Goal: Check status: Check status

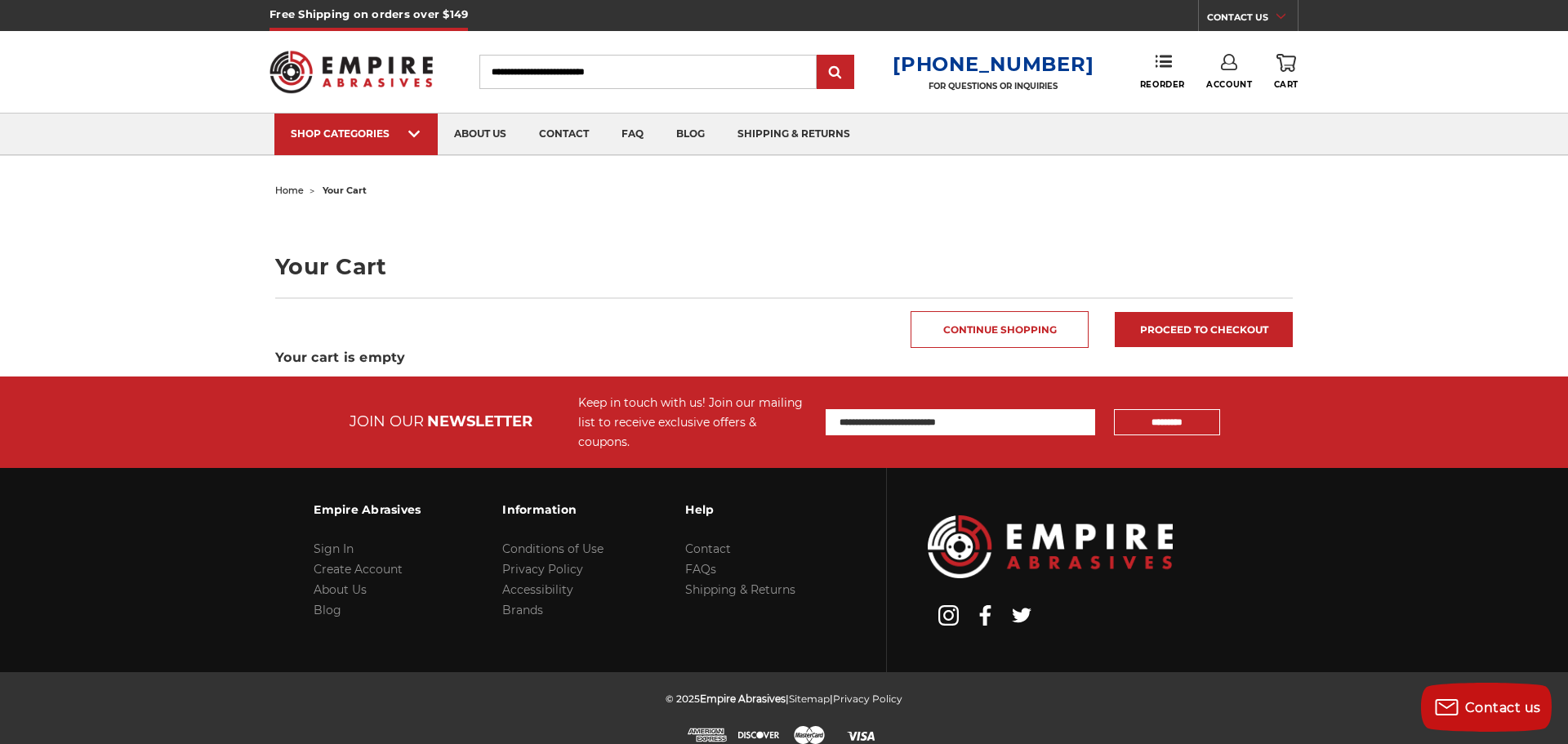
click at [1227, 70] on link "Account" at bounding box center [1229, 71] width 46 height 36
click at [1203, 95] on link "Account" at bounding box center [1230, 105] width 117 height 31
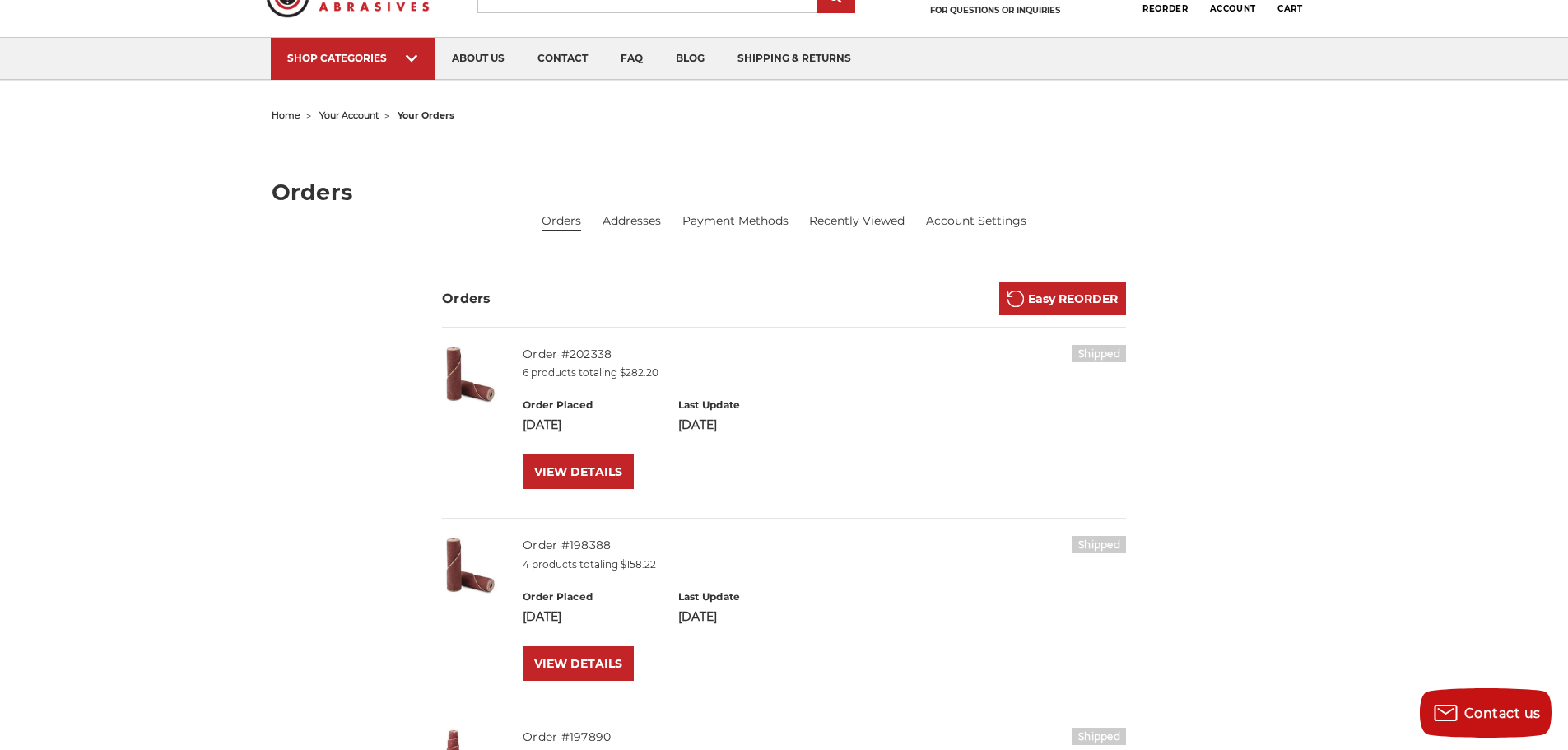
scroll to position [55, 0]
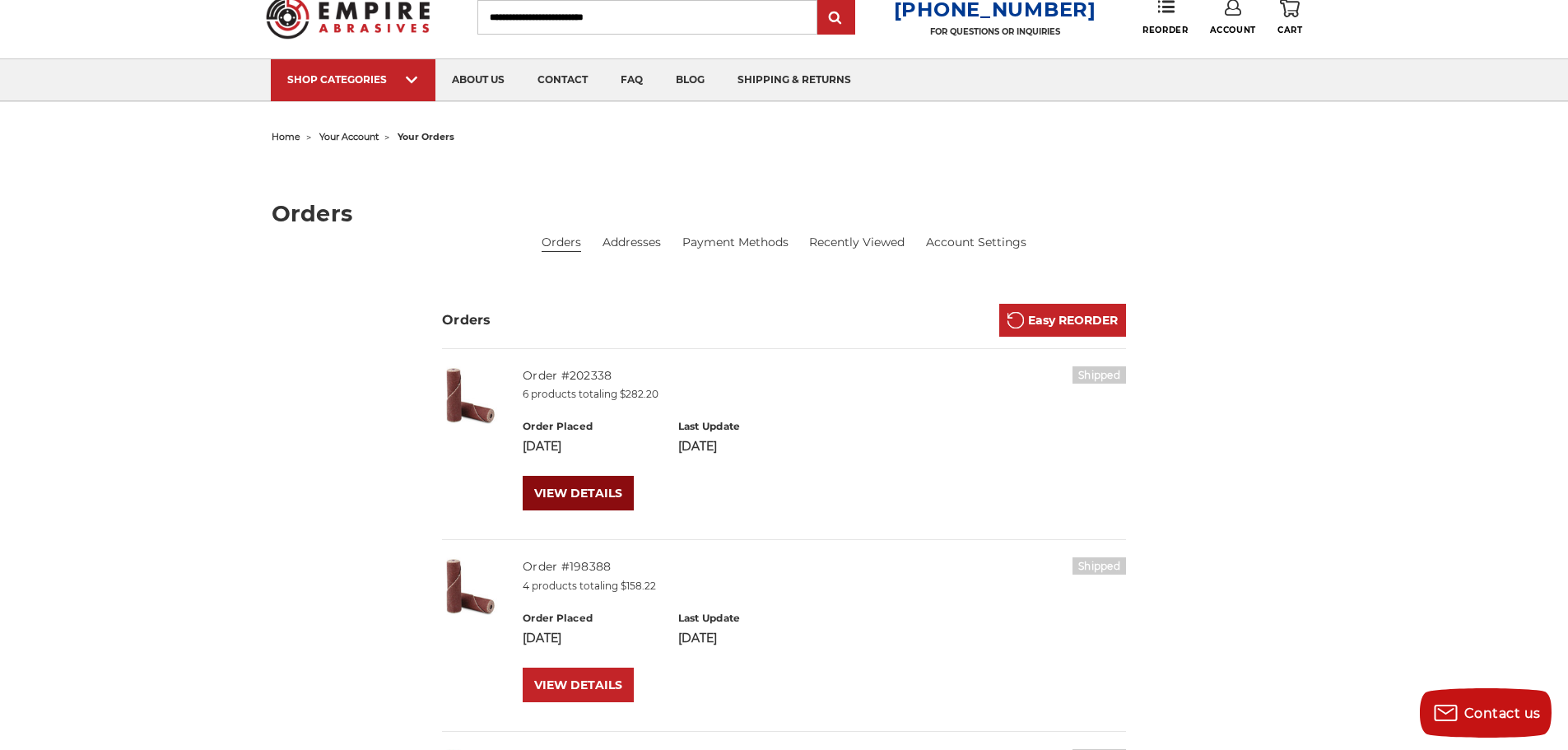
click at [585, 505] on link "VIEW DETAILS" at bounding box center [578, 493] width 111 height 35
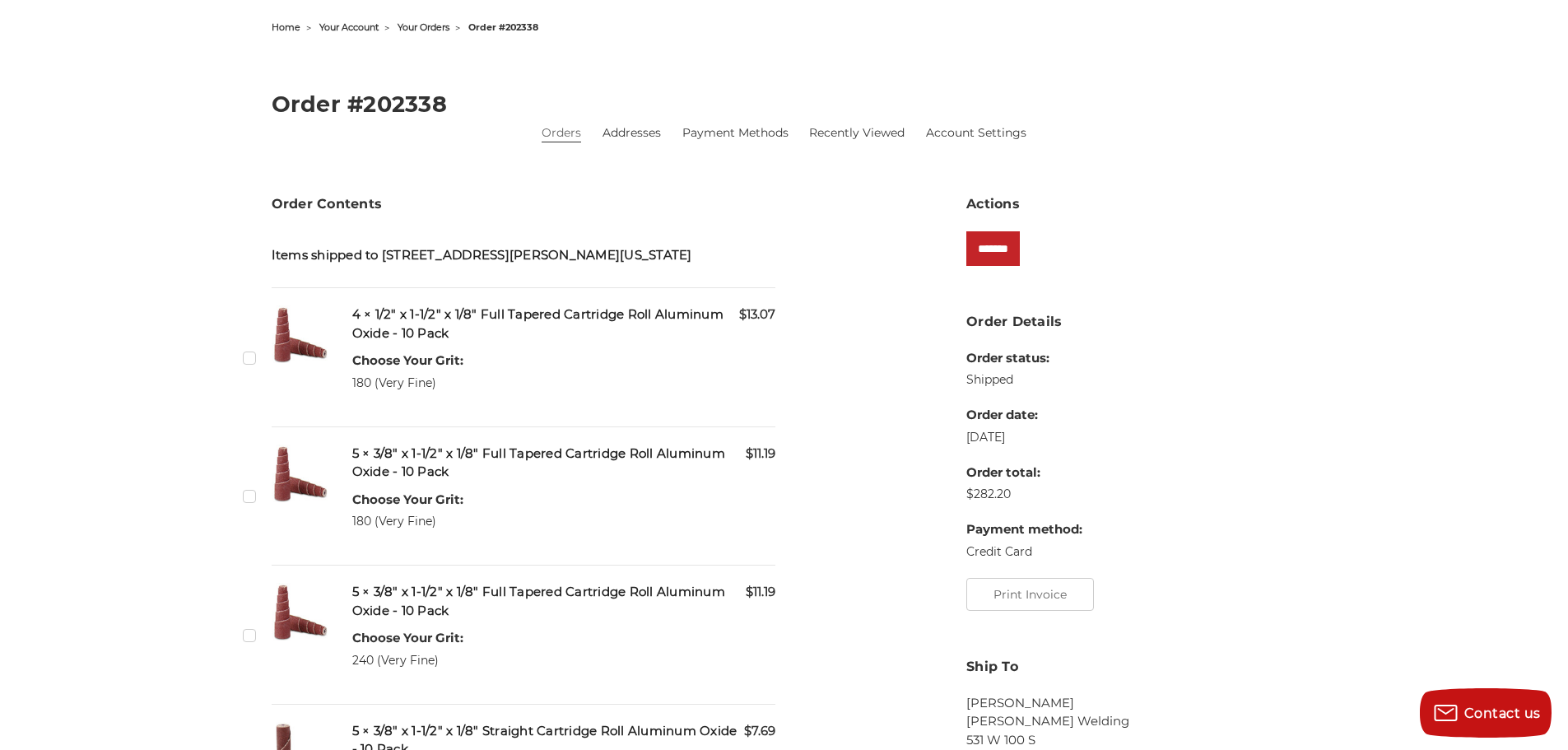
scroll to position [137, 0]
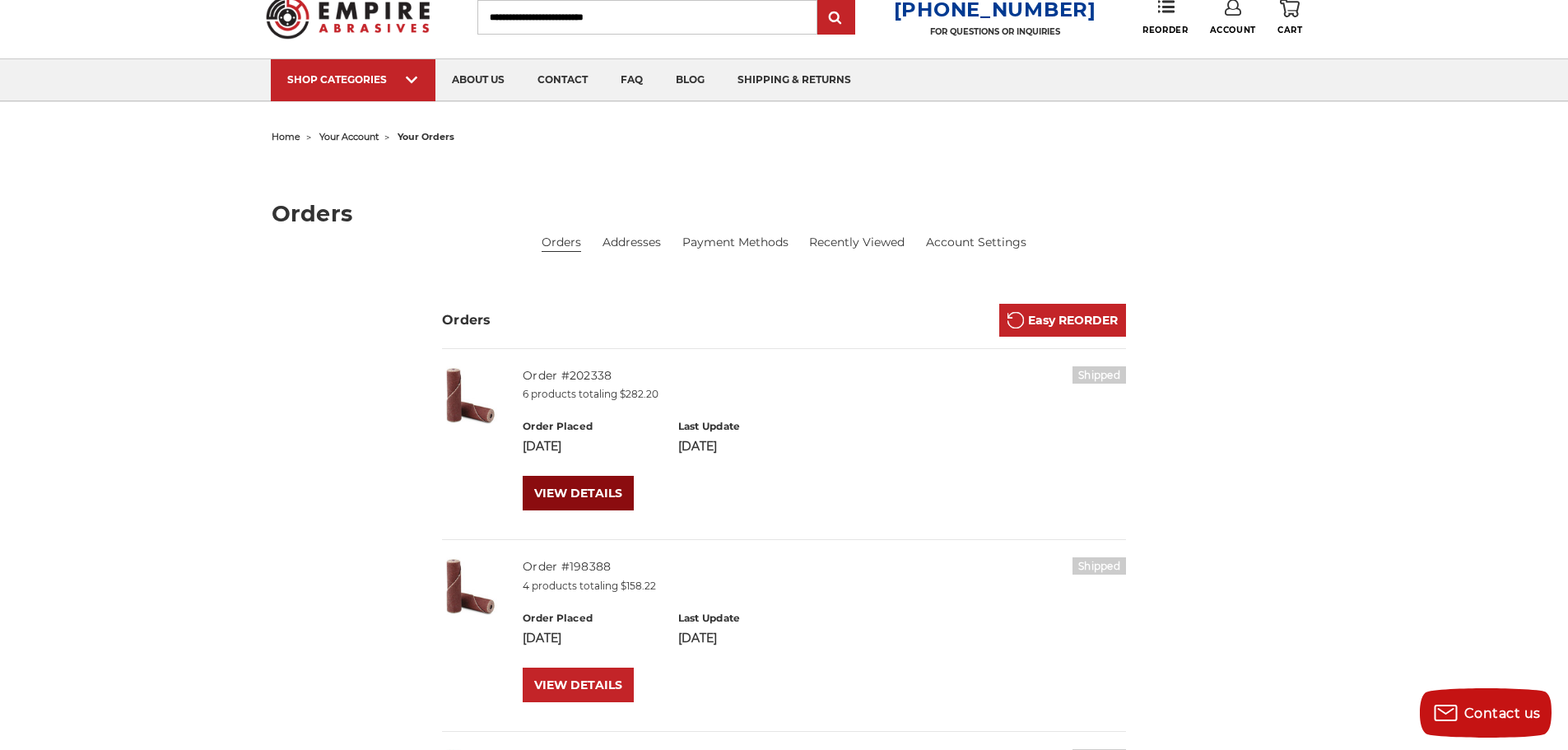
click at [602, 493] on link "VIEW DETAILS" at bounding box center [578, 493] width 111 height 35
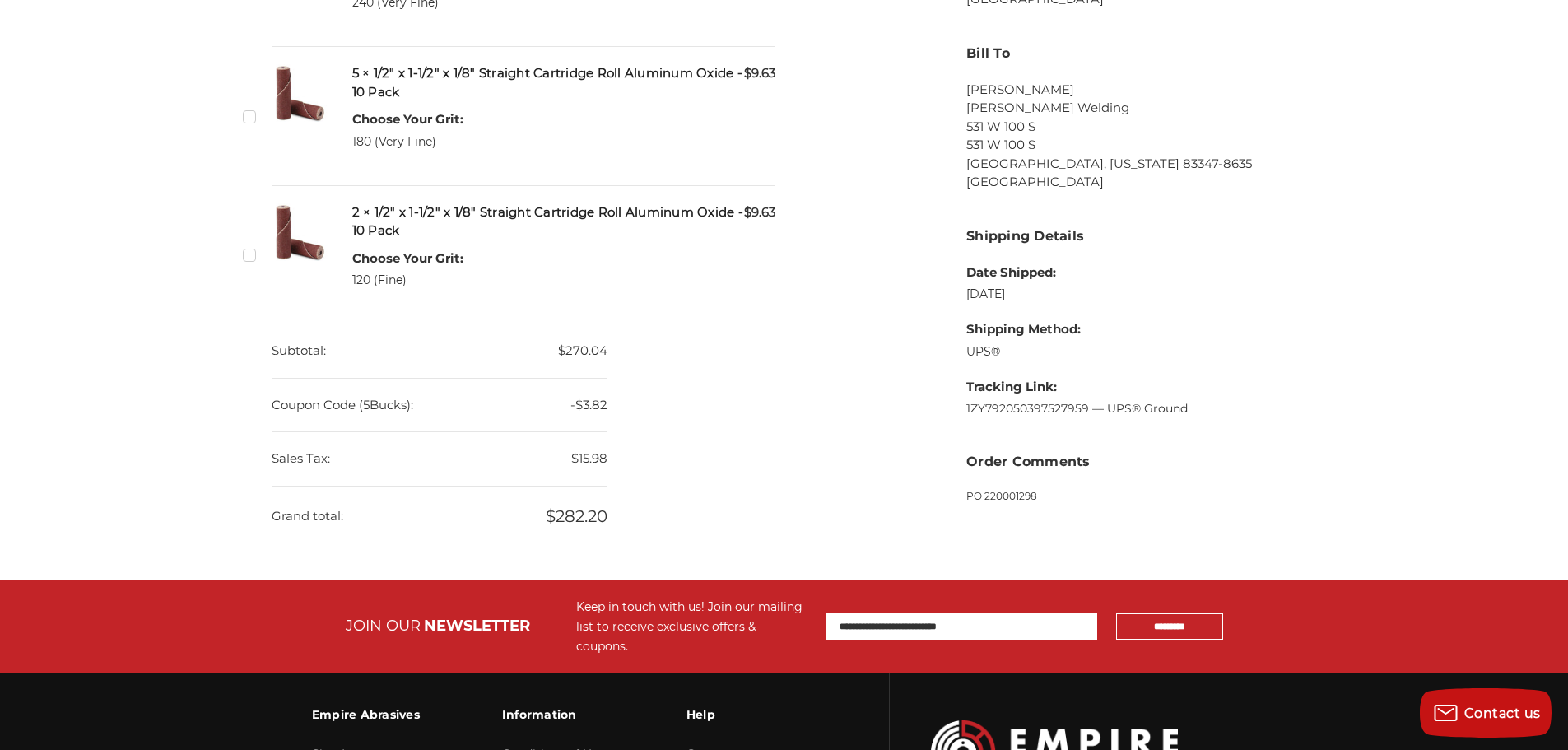
scroll to position [988, 0]
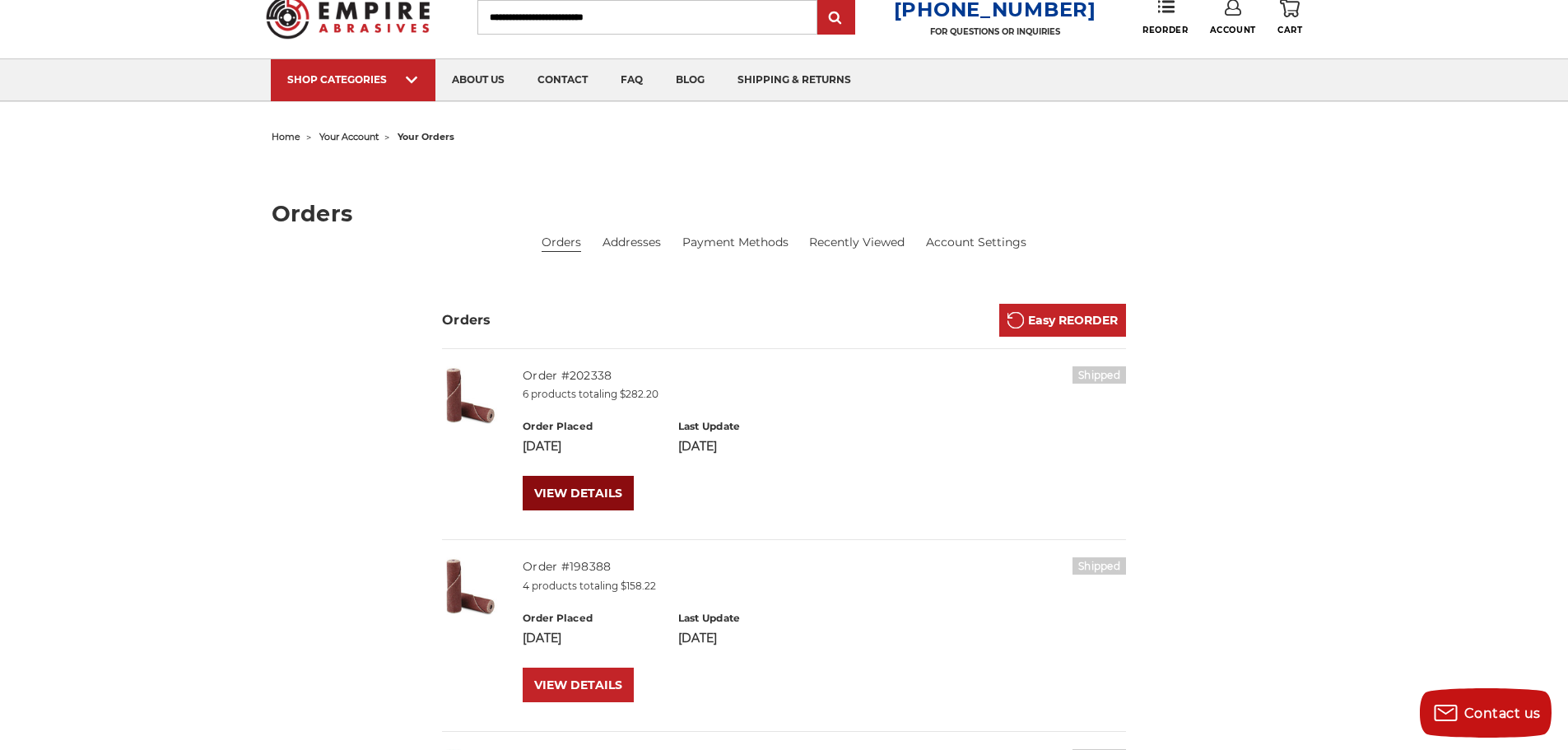
click at [559, 491] on link "VIEW DETAILS" at bounding box center [578, 493] width 111 height 35
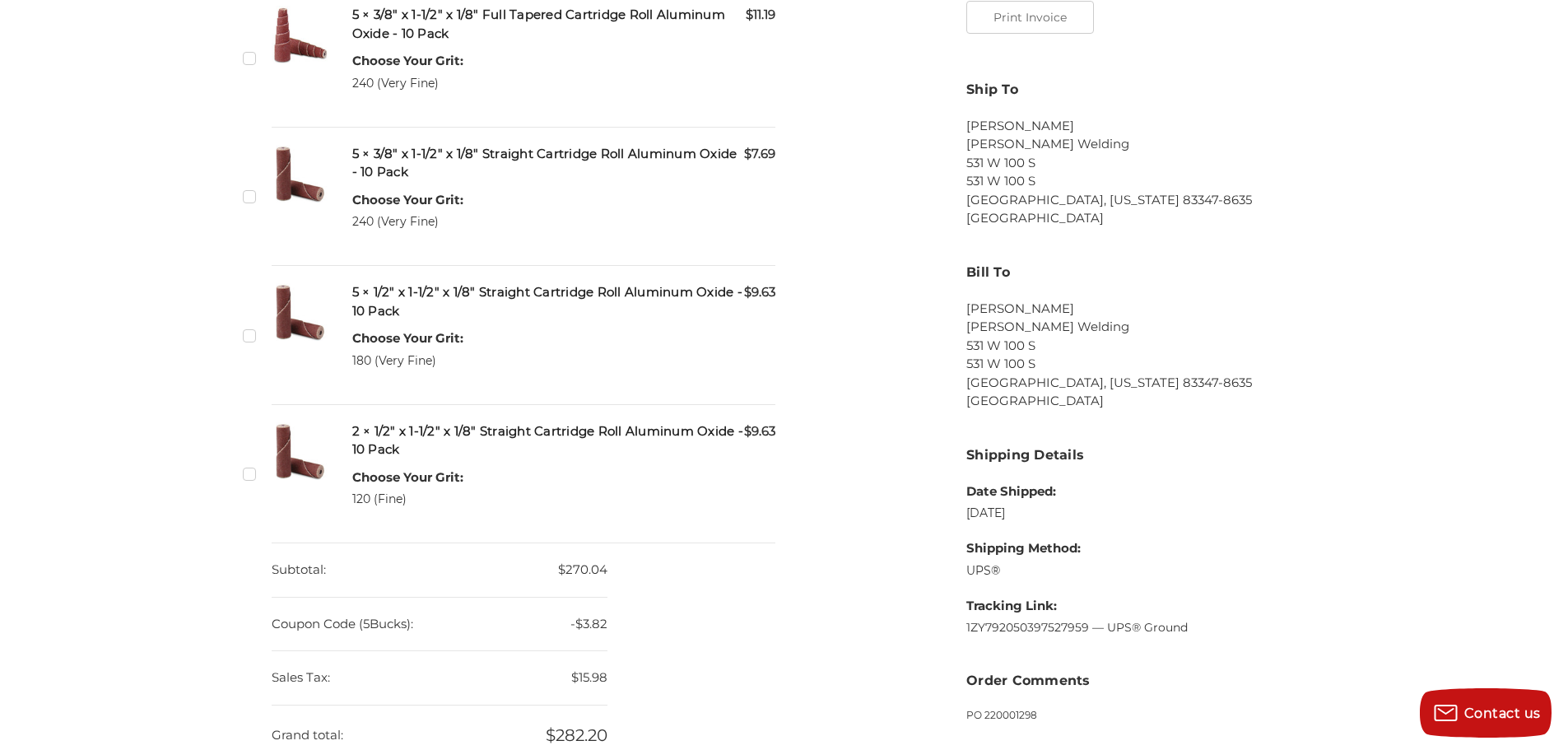
scroll to position [741, 0]
